Goal: Transaction & Acquisition: Purchase product/service

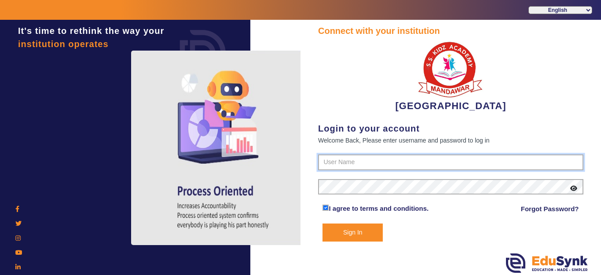
type input "9928895959"
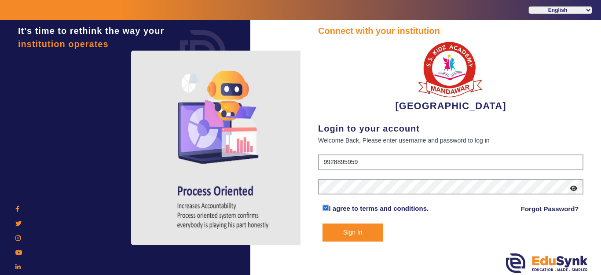
click at [347, 233] on button "Sign In" at bounding box center [353, 233] width 60 height 18
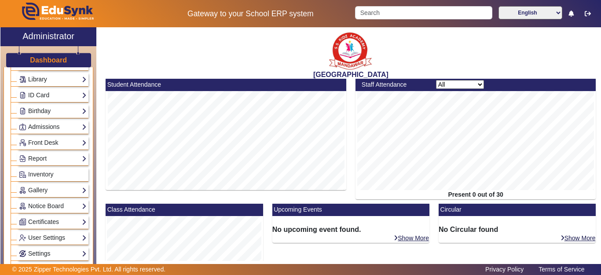
scroll to position [44, 0]
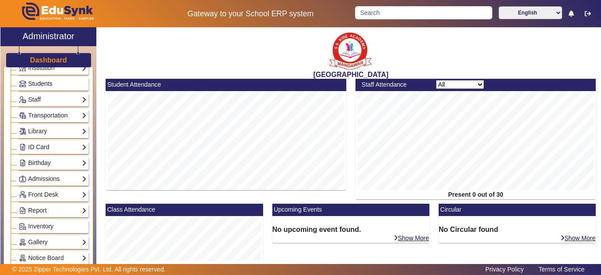
click at [37, 83] on span "Students" at bounding box center [40, 83] width 24 height 7
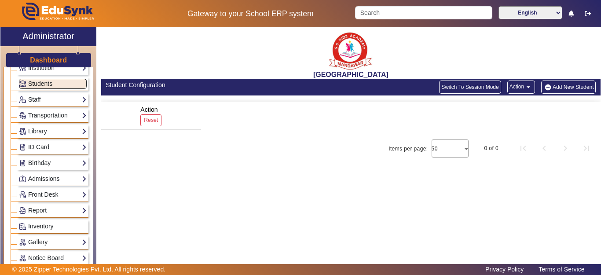
click at [40, 84] on span "Students" at bounding box center [40, 83] width 24 height 7
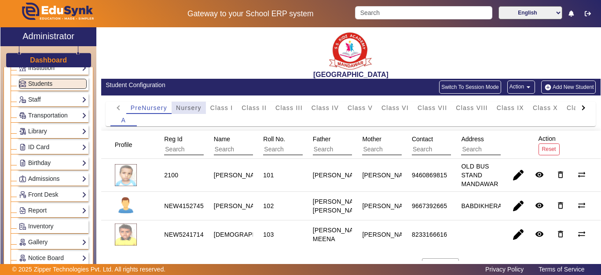
click at [180, 106] on span "Nursery" at bounding box center [189, 108] width 26 height 6
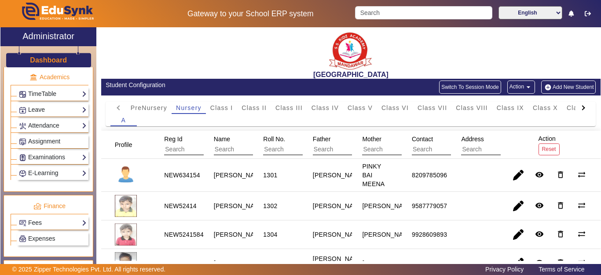
scroll to position [352, 0]
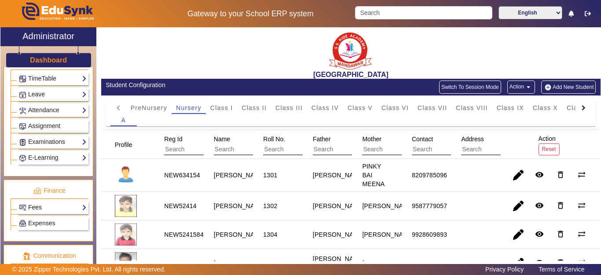
click at [41, 206] on link "Fees" at bounding box center [53, 207] width 68 height 10
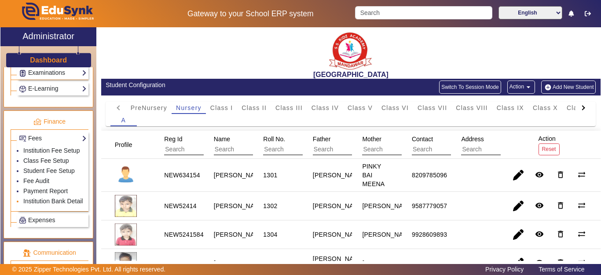
scroll to position [440, 0]
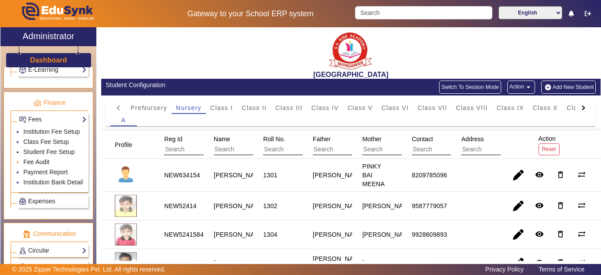
click at [36, 165] on link "Fee Audit" at bounding box center [36, 161] width 26 height 7
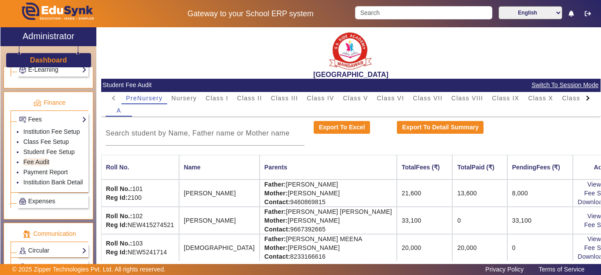
click at [184, 104] on div "A" at bounding box center [351, 110] width 490 height 12
click at [184, 97] on span "Nursery" at bounding box center [185, 98] width 26 height 6
click at [184, 134] on input at bounding box center [205, 133] width 199 height 11
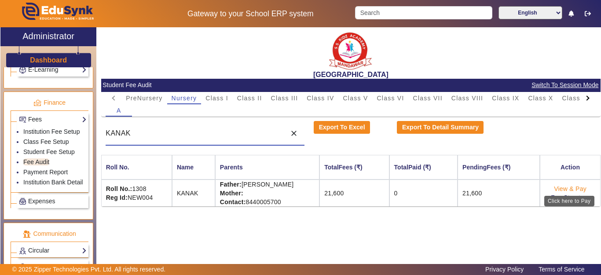
type input "KANAK"
click at [566, 187] on link "View & Pay" at bounding box center [570, 188] width 33 height 7
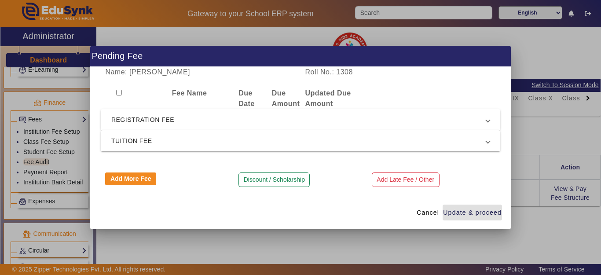
click at [132, 115] on span "REGISTRATION FEE" at bounding box center [298, 119] width 375 height 11
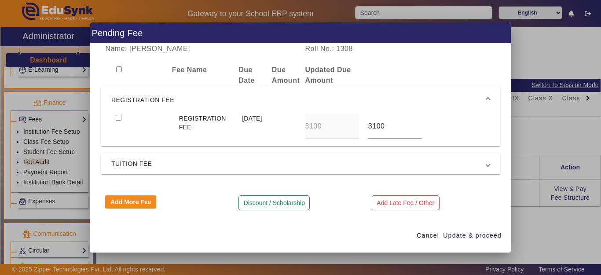
click at [120, 119] on input "checkbox" at bounding box center [119, 118] width 6 height 6
checkbox input "true"
click at [471, 232] on span "Update & proceed" at bounding box center [472, 235] width 59 height 9
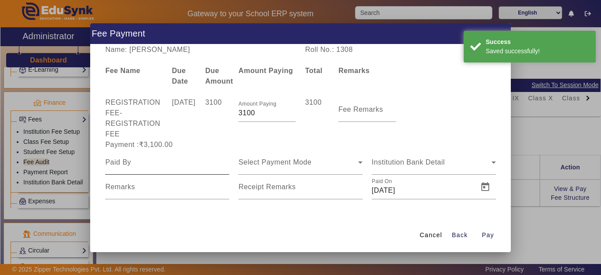
click at [157, 170] on div at bounding box center [167, 162] width 124 height 25
click at [155, 167] on input at bounding box center [167, 162] width 124 height 11
type input "KANAK"
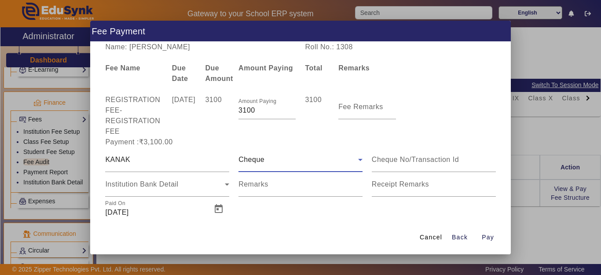
click at [274, 163] on div "Cheque" at bounding box center [298, 159] width 120 height 11
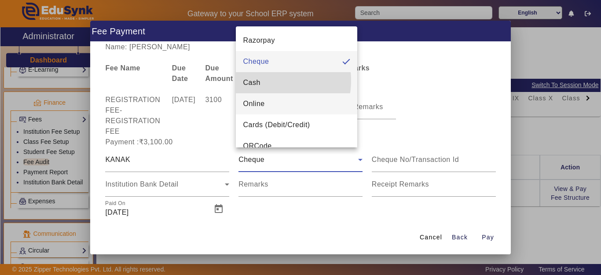
click at [265, 81] on mat-option "Cash" at bounding box center [296, 82] width 121 height 21
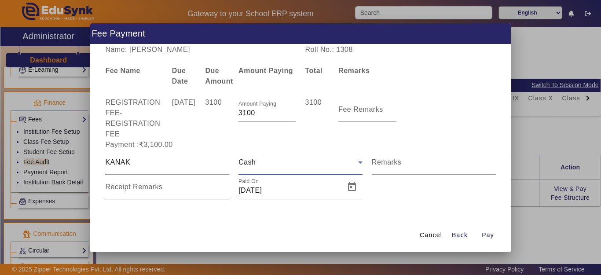
click at [143, 182] on div "Receipt Remarks" at bounding box center [167, 187] width 124 height 25
click at [138, 188] on input "Receipt Remarks" at bounding box center [167, 190] width 124 height 11
click at [167, 211] on div "Name: KANAK Roll No.: 1308 Fee Name Due Date Due Amount Amount Paying Total Rem…" at bounding box center [300, 131] width 421 height 174
click at [172, 193] on input "Receipt Remarks" at bounding box center [167, 190] width 124 height 11
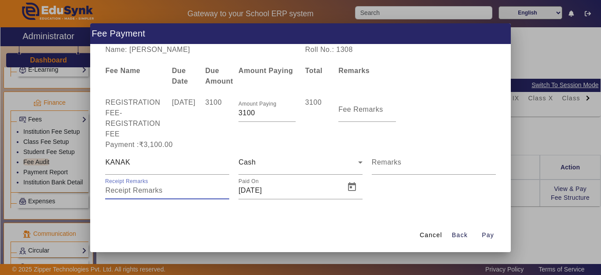
click at [172, 193] on input "Receipt Remarks" at bounding box center [167, 190] width 124 height 11
drag, startPoint x: 178, startPoint y: 202, endPoint x: 172, endPoint y: 202, distance: 6.7
click at [177, 202] on div "Name: KANAK Roll No.: 1308 Fee Name Due Date Due Amount Amount Paying Total Rem…" at bounding box center [300, 131] width 421 height 174
click at [141, 189] on mat-label "Receipt Remarks" at bounding box center [133, 186] width 57 height 7
click at [141, 189] on input "Receipt Remarks" at bounding box center [167, 190] width 124 height 11
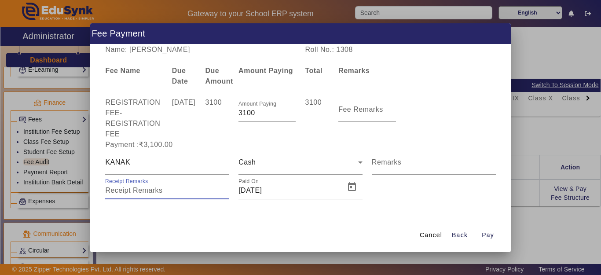
click at [141, 189] on input "Receipt Remarks" at bounding box center [167, 190] width 124 height 11
click at [152, 221] on div "Cancel Back Pay" at bounding box center [300, 235] width 421 height 33
click at [208, 230] on div "Cancel Back Pay" at bounding box center [300, 235] width 421 height 33
click at [132, 192] on input "Receipt Remarks" at bounding box center [167, 190] width 124 height 11
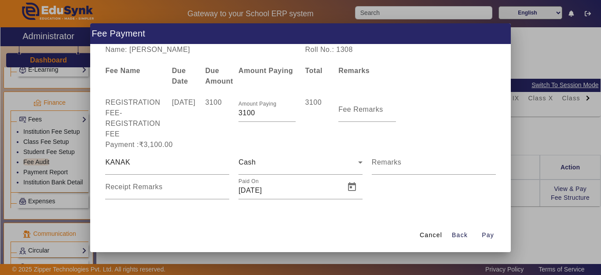
click at [281, 216] on div "Name: KANAK Roll No.: 1308 Fee Name Due Date Due Amount Amount Paying Total Rem…" at bounding box center [300, 131] width 421 height 174
click at [148, 180] on div "Receipt Remarks" at bounding box center [167, 187] width 124 height 25
click at [147, 188] on input "Receipt Remarks" at bounding box center [167, 190] width 124 height 11
click at [141, 208] on div "Name: KANAK Roll No.: 1308 Fee Name Due Date Due Amount Amount Paying Total Rem…" at bounding box center [300, 131] width 421 height 174
drag, startPoint x: 141, startPoint y: 223, endPoint x: 142, endPoint y: 195, distance: 27.8
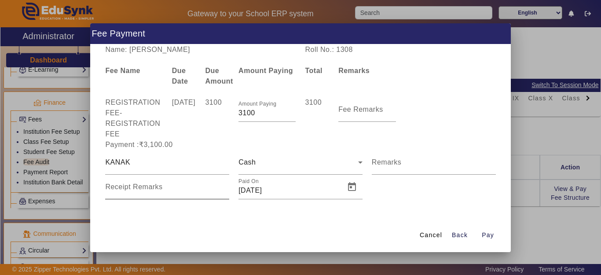
click at [141, 222] on div "Cancel Back Pay" at bounding box center [300, 235] width 421 height 33
click at [142, 192] on input "Receipt Remarks" at bounding box center [167, 190] width 124 height 11
click at [191, 220] on div "Cancel Back Pay" at bounding box center [300, 235] width 421 height 33
click at [153, 190] on mat-label "Receipt Remarks" at bounding box center [133, 186] width 57 height 7
click at [153, 190] on input "Receipt Remarks" at bounding box center [167, 190] width 124 height 11
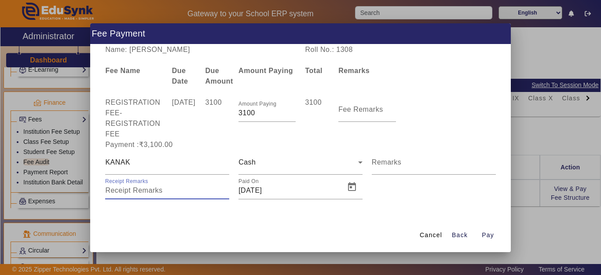
click at [146, 190] on input "Receipt Remarks" at bounding box center [167, 190] width 124 height 11
drag, startPoint x: 257, startPoint y: 116, endPoint x: 224, endPoint y: 115, distance: 32.6
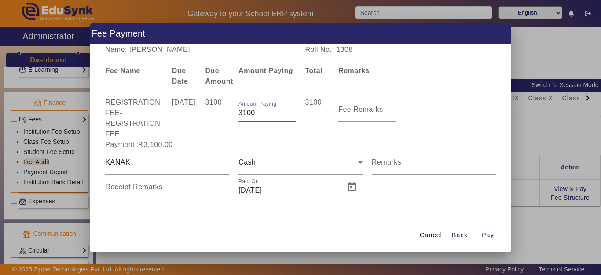
click at [224, 115] on div "REGISTRATION FEE - REGISTRATION FEE [DATE] 3100 Amount Paying 3100 3100 Fee Rem…" at bounding box center [301, 118] width 400 height 42
click at [457, 235] on span "Back" at bounding box center [460, 235] width 16 height 9
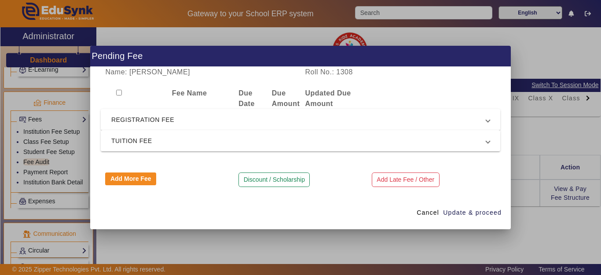
drag, startPoint x: 251, startPoint y: 177, endPoint x: 251, endPoint y: 183, distance: 5.7
click at [251, 177] on button "Discount / Scholarship" at bounding box center [273, 179] width 71 height 15
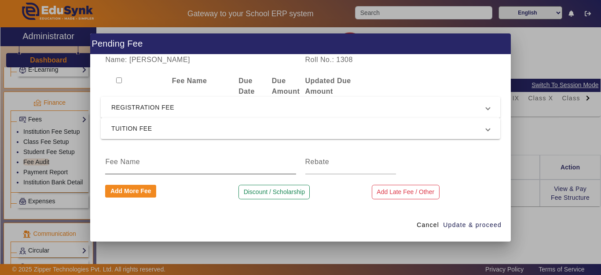
click at [131, 168] on div at bounding box center [200, 162] width 191 height 25
click at [150, 158] on input at bounding box center [200, 162] width 191 height 11
click at [149, 162] on input "DISCOUN" at bounding box center [200, 162] width 191 height 11
click at [175, 162] on input "DISCOUN" at bounding box center [200, 162] width 191 height 11
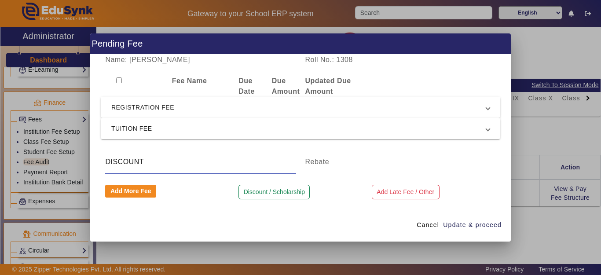
type input "DISCOUNT"
click at [348, 161] on input at bounding box center [350, 162] width 91 height 11
type input "100"
click at [469, 225] on span "Update & proceed" at bounding box center [472, 224] width 59 height 9
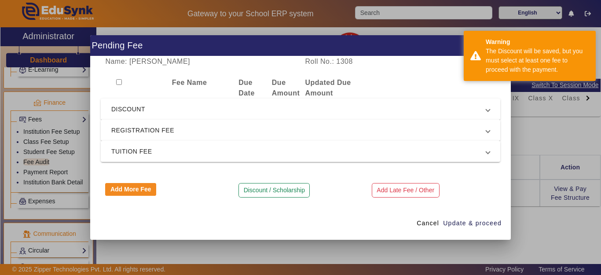
click at [128, 108] on span "DISCOUNT" at bounding box center [298, 109] width 375 height 11
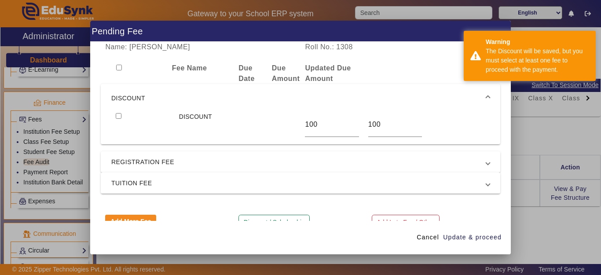
click at [117, 114] on input "checkbox" at bounding box center [119, 116] width 6 height 6
checkbox input "true"
click at [126, 165] on span "REGISTRATION FEE" at bounding box center [298, 162] width 375 height 11
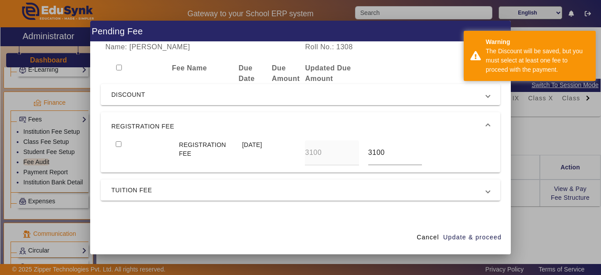
click at [117, 143] on input "checkbox" at bounding box center [119, 144] width 6 height 6
checkbox input "true"
click at [457, 233] on span "Update & proceed" at bounding box center [472, 237] width 59 height 9
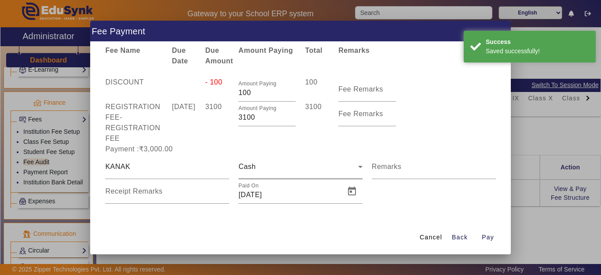
scroll to position [20, 0]
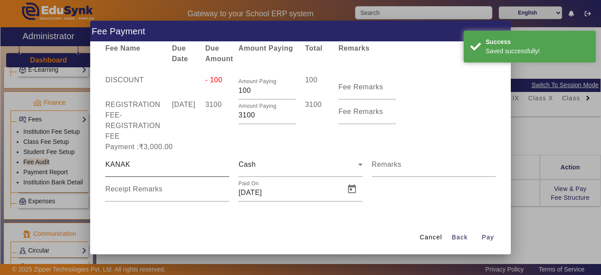
click at [136, 163] on input "KANAK" at bounding box center [167, 164] width 124 height 11
click at [145, 165] on input "KANAK" at bounding box center [167, 164] width 124 height 11
click at [149, 165] on input "KANAK" at bounding box center [167, 164] width 124 height 11
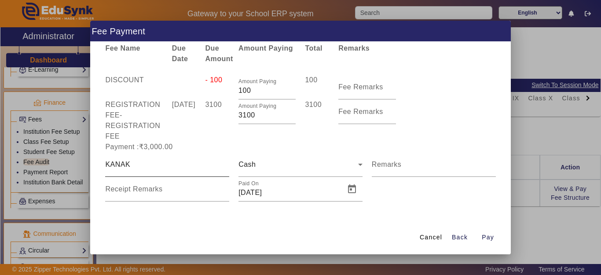
click at [176, 156] on div "KANAK" at bounding box center [167, 164] width 124 height 25
click at [153, 189] on mat-label "Receipt Remarks" at bounding box center [133, 188] width 57 height 7
click at [153, 189] on input "Receipt Remarks" at bounding box center [167, 192] width 124 height 11
click at [347, 189] on span "Open calendar" at bounding box center [351, 189] width 21 height 21
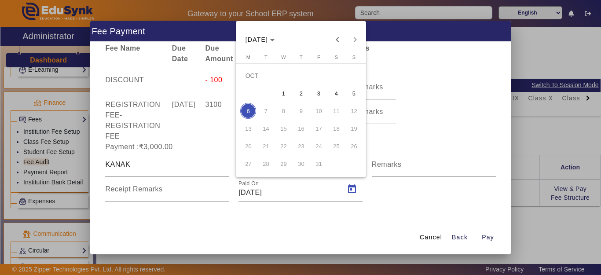
click at [336, 219] on div at bounding box center [300, 137] width 601 height 275
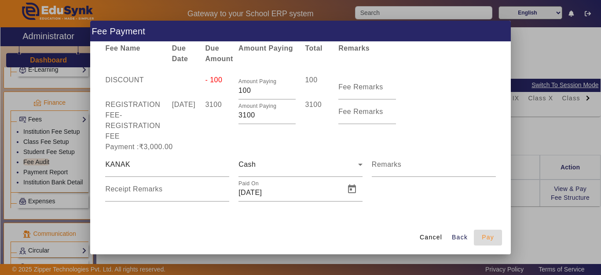
click at [494, 240] on span "Pay" at bounding box center [488, 237] width 12 height 9
type input "0"
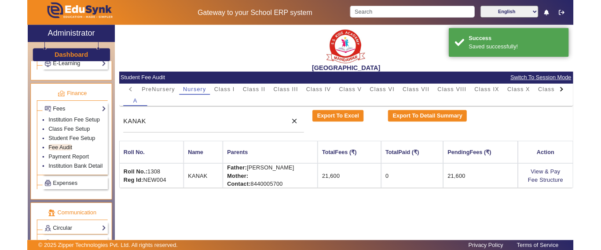
scroll to position [0, 0]
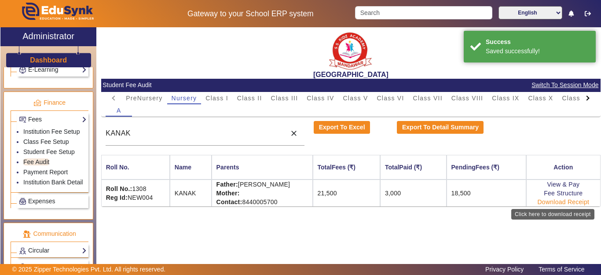
click at [557, 204] on link "Download Receipt" at bounding box center [564, 201] width 52 height 7
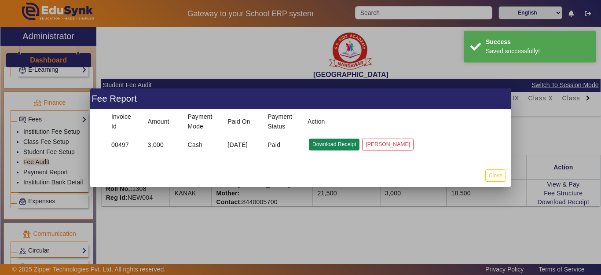
click at [347, 143] on button "Download Receipt" at bounding box center [334, 145] width 51 height 12
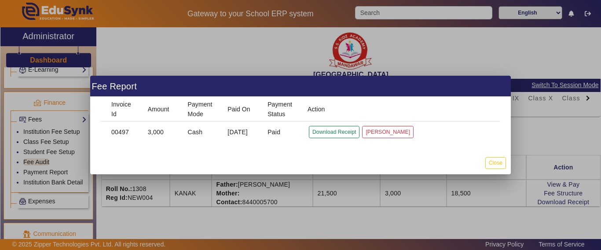
drag, startPoint x: 492, startPoint y: 161, endPoint x: 312, endPoint y: 220, distance: 189.5
click at [492, 163] on button "Close" at bounding box center [495, 163] width 21 height 12
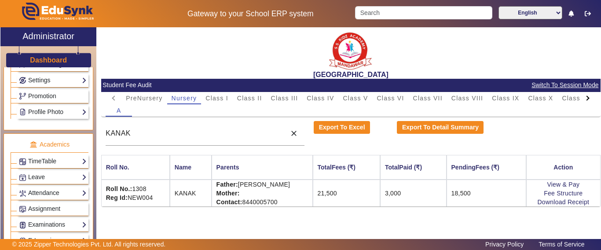
scroll to position [132, 0]
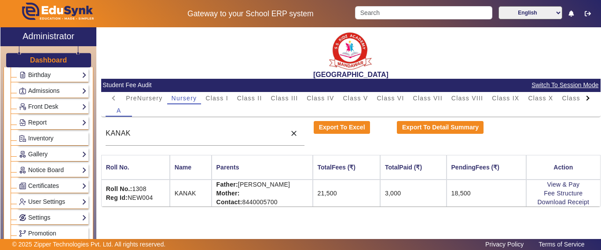
click at [55, 62] on h3 "Dashboard" at bounding box center [48, 60] width 37 height 8
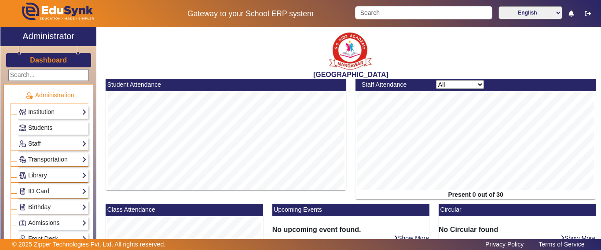
click at [41, 129] on span "Students" at bounding box center [40, 127] width 24 height 7
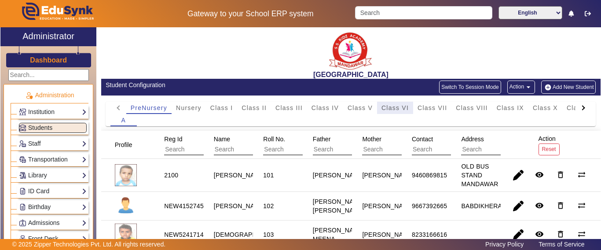
drag, startPoint x: 392, startPoint y: 107, endPoint x: 386, endPoint y: 121, distance: 15.0
click at [393, 109] on span "Class VI" at bounding box center [394, 108] width 27 height 6
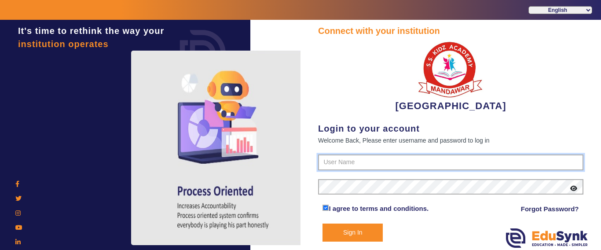
type input "9928895959"
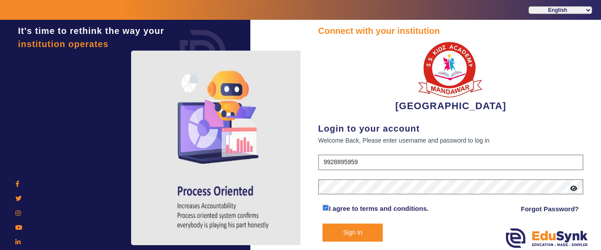
click at [349, 233] on button "Sign In" at bounding box center [353, 233] width 60 height 18
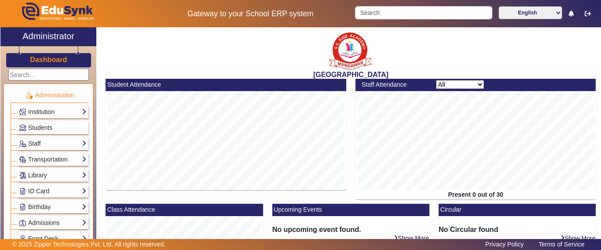
scroll to position [225, 0]
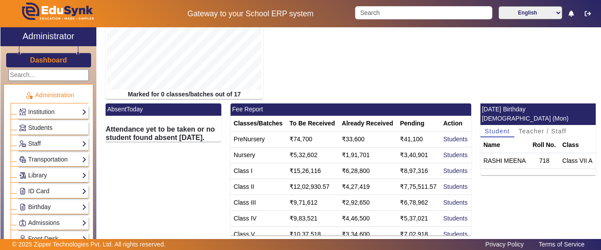
click at [39, 124] on span "Students" at bounding box center [40, 127] width 24 height 7
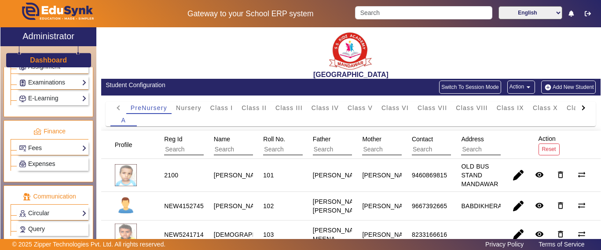
scroll to position [454, 0]
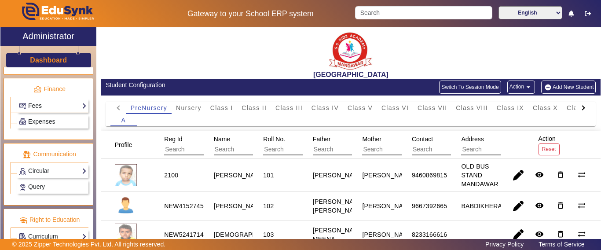
click at [41, 104] on link "Fees" at bounding box center [53, 106] width 68 height 10
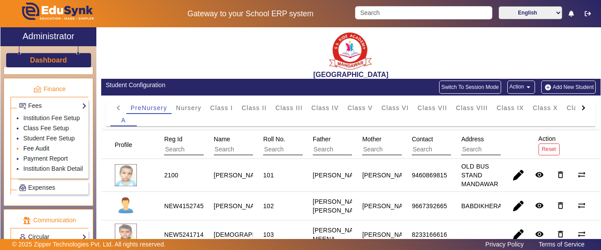
click at [35, 152] on link "Fee Audit" at bounding box center [36, 148] width 26 height 7
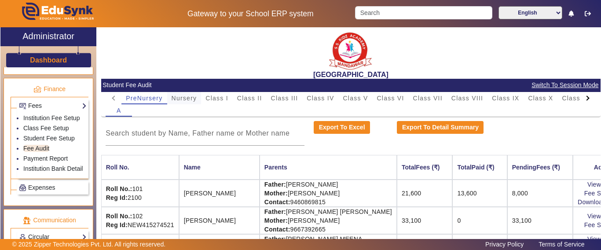
click at [193, 98] on span "Nursery" at bounding box center [185, 98] width 26 height 6
click at [161, 128] on div at bounding box center [205, 133] width 199 height 25
click at [162, 136] on input at bounding box center [205, 133] width 199 height 11
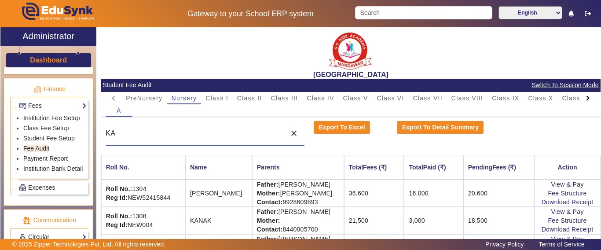
type input "K"
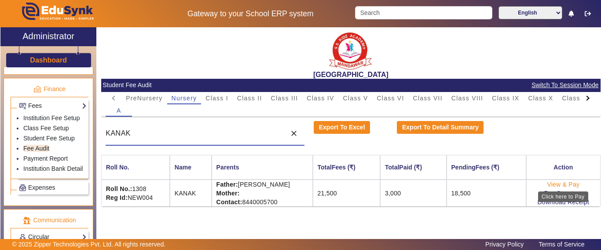
type input "KANAK"
click at [566, 183] on link "View & Pay" at bounding box center [563, 184] width 33 height 7
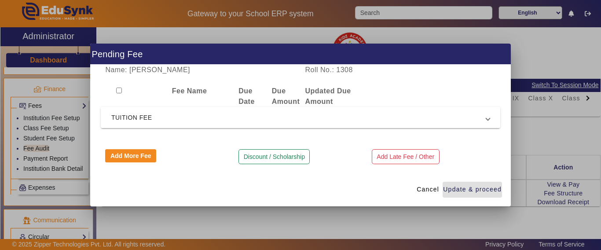
click at [131, 116] on span "TUITION FEE" at bounding box center [298, 117] width 375 height 11
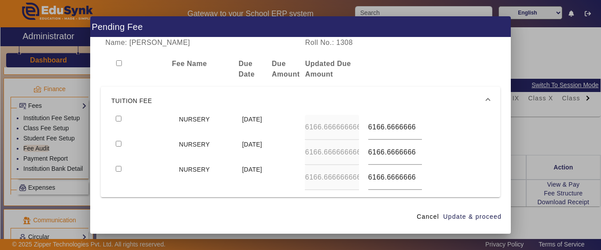
click at [120, 119] on input "checkbox" at bounding box center [119, 119] width 6 height 6
checkbox input "true"
type input "65001"
click at [116, 141] on input "checkbox" at bounding box center [119, 144] width 6 height 6
checkbox input "true"
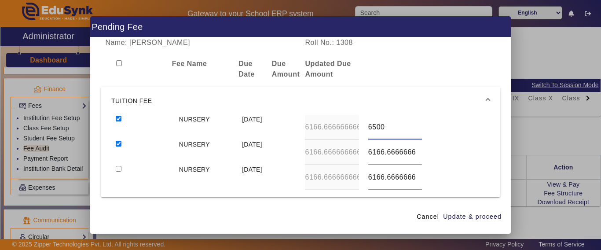
type input "6500"
type input "6000"
click at [116, 166] on input "checkbox" at bounding box center [119, 169] width 6 height 6
checkbox input "true"
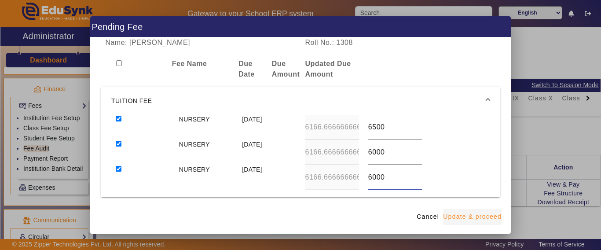
type input "6000"
click at [486, 216] on span "Update & proceed" at bounding box center [472, 216] width 59 height 9
type input "6500"
type input "6000"
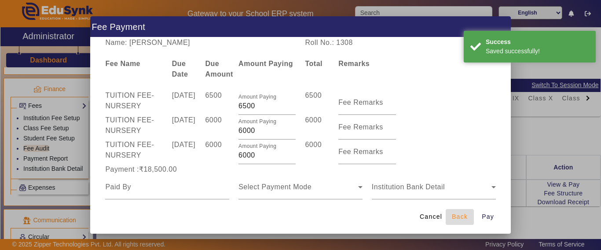
click at [459, 216] on span "Back" at bounding box center [460, 216] width 16 height 9
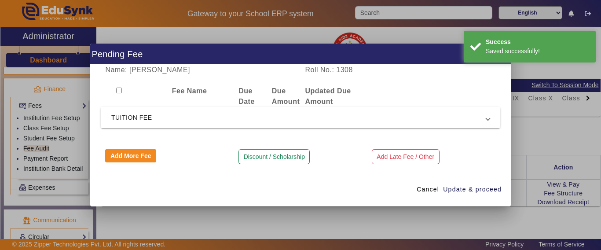
click at [168, 117] on span "TUITION FEE" at bounding box center [298, 117] width 375 height 11
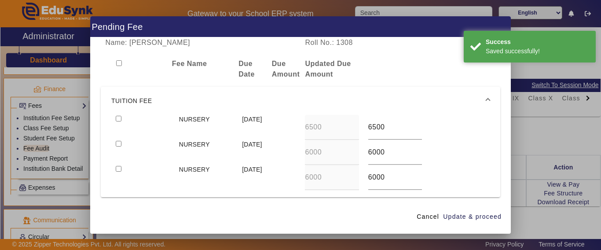
click at [118, 117] on input "checkbox" at bounding box center [119, 119] width 6 height 6
checkbox input "true"
click at [117, 145] on input "checkbox" at bounding box center [119, 144] width 6 height 6
checkbox input "true"
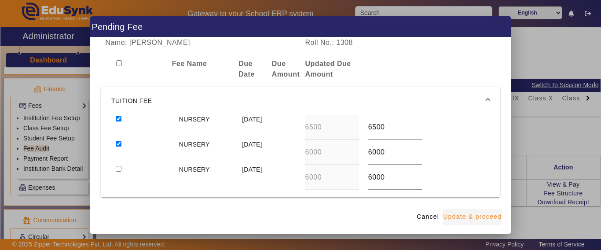
drag, startPoint x: 473, startPoint y: 217, endPoint x: 363, endPoint y: 172, distance: 119.2
click at [473, 217] on span "Update & proceed" at bounding box center [472, 216] width 59 height 9
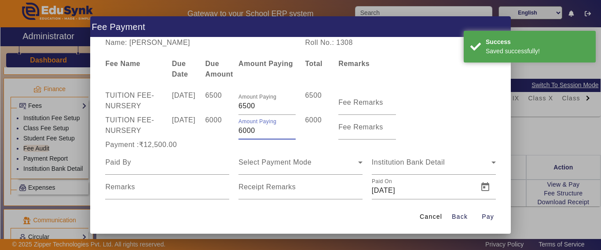
drag, startPoint x: 256, startPoint y: 134, endPoint x: 214, endPoint y: 133, distance: 42.2
click at [214, 133] on div "TUITION FEE - NURSERY 15 Jul 2025 6000 Amount Paying 6000 6000 Fee Remarks" at bounding box center [301, 127] width 400 height 25
type input "4000"
click at [121, 150] on span "TUITION FEE - NURSERY 15 Apr 2025 6500 Amount Paying 6500 6500 Fee Remarks TUIT…" at bounding box center [301, 144] width 400 height 109
click at [149, 158] on input at bounding box center [167, 162] width 124 height 11
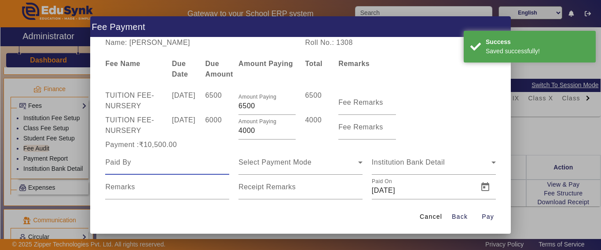
click at [149, 158] on input at bounding box center [167, 162] width 124 height 11
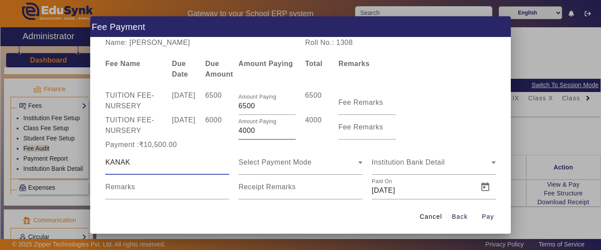
type input "KANAK"
click at [250, 133] on input "4000" at bounding box center [266, 130] width 57 height 11
click at [269, 128] on input "4000" at bounding box center [266, 130] width 57 height 11
click at [260, 130] on input "4000" at bounding box center [266, 130] width 57 height 11
drag, startPoint x: 260, startPoint y: 130, endPoint x: 221, endPoint y: 131, distance: 38.7
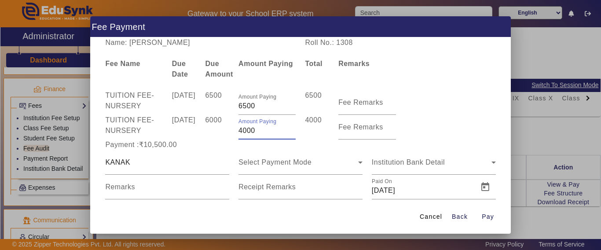
click at [221, 131] on div "TUITION FEE - NURSERY 15 Jul 2025 6000 Amount Paying 4000 4000 Fee Remarks" at bounding box center [301, 127] width 400 height 25
type input "3500"
click at [214, 146] on div "Payment :₹10,500.00" at bounding box center [167, 144] width 133 height 11
click at [195, 160] on input "KANAK" at bounding box center [167, 162] width 124 height 11
click at [263, 165] on span "Select Payment Mode" at bounding box center [274, 161] width 73 height 7
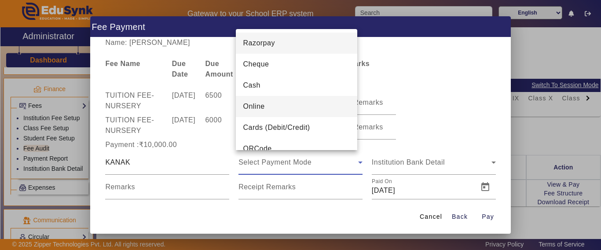
click at [259, 105] on span "Online" at bounding box center [254, 106] width 22 height 11
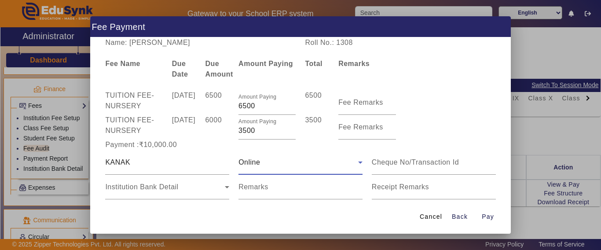
click at [259, 167] on div "Online" at bounding box center [298, 162] width 120 height 11
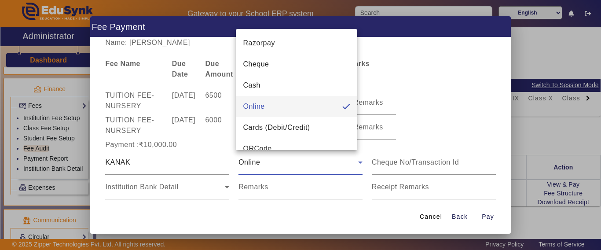
click at [268, 84] on mat-option "Cash" at bounding box center [296, 85] width 121 height 21
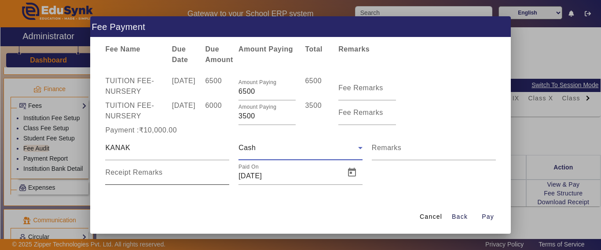
scroll to position [18, 0]
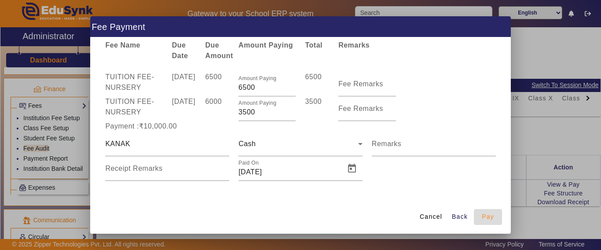
click at [488, 215] on span "Pay" at bounding box center [488, 216] width 12 height 9
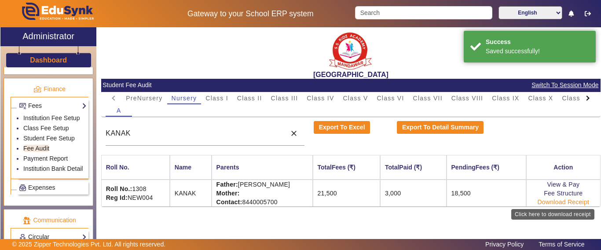
click at [555, 202] on link "Download Receipt" at bounding box center [564, 201] width 52 height 7
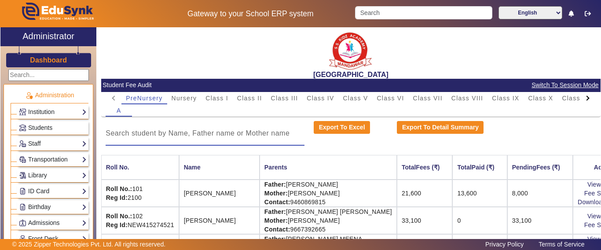
click at [180, 129] on input at bounding box center [205, 133] width 199 height 11
click at [187, 98] on span "Nursery" at bounding box center [185, 98] width 26 height 6
click at [185, 125] on div at bounding box center [205, 133] width 199 height 25
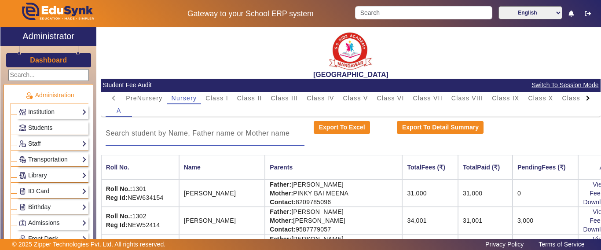
click at [187, 132] on input at bounding box center [205, 133] width 199 height 11
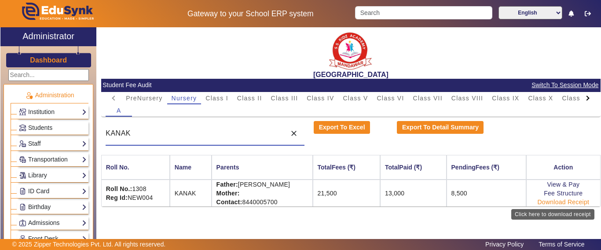
type input "KANAK"
click at [567, 202] on link "Download Receipt" at bounding box center [564, 201] width 52 height 7
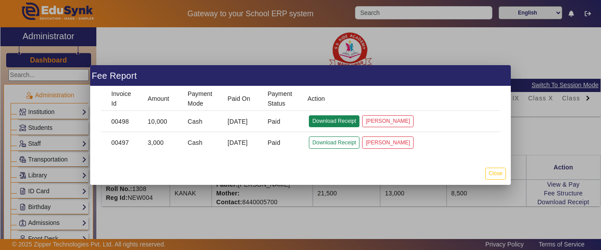
click at [325, 124] on button "Download Receipt" at bounding box center [334, 121] width 51 height 12
click at [497, 170] on button "Close" at bounding box center [495, 174] width 21 height 12
